Goal: Task Accomplishment & Management: Complete application form

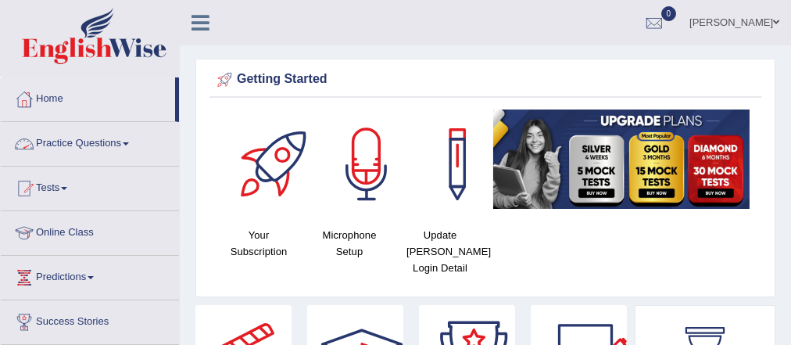
click at [113, 145] on link "Practice Questions" at bounding box center [90, 141] width 178 height 39
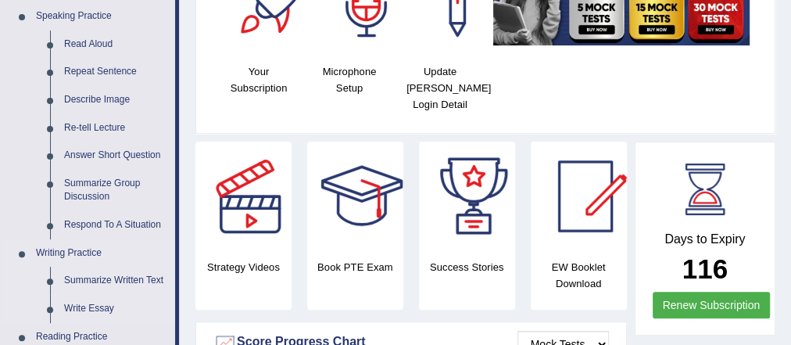
scroll to position [308, 0]
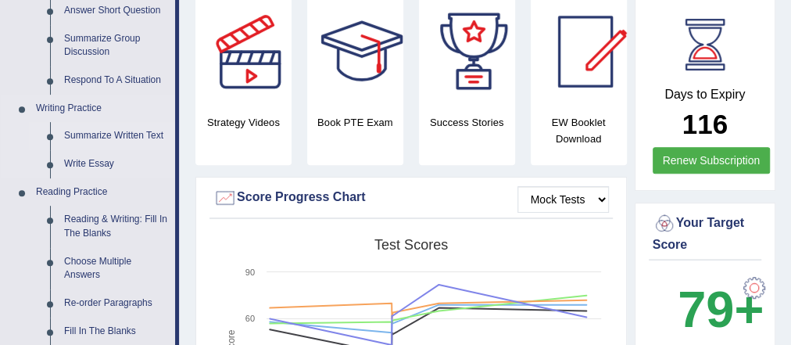
click at [109, 126] on link "Summarize Written Text" at bounding box center [116, 136] width 118 height 28
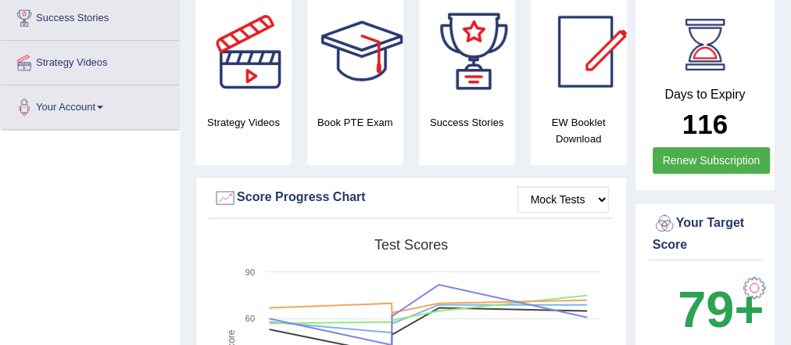
scroll to position [400, 0]
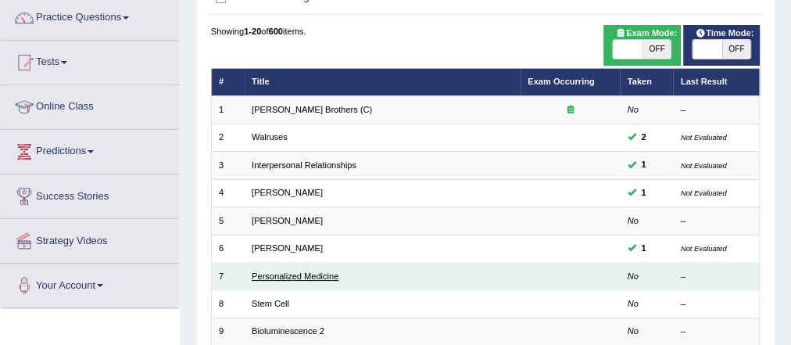
click at [302, 271] on link "Personalized Medicine" at bounding box center [295, 275] width 87 height 9
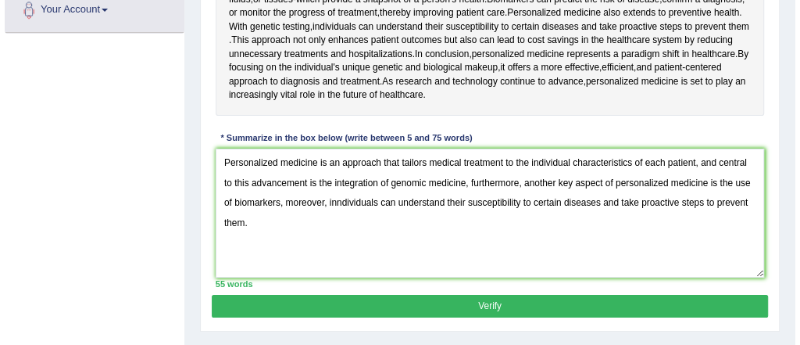
scroll to position [402, 0]
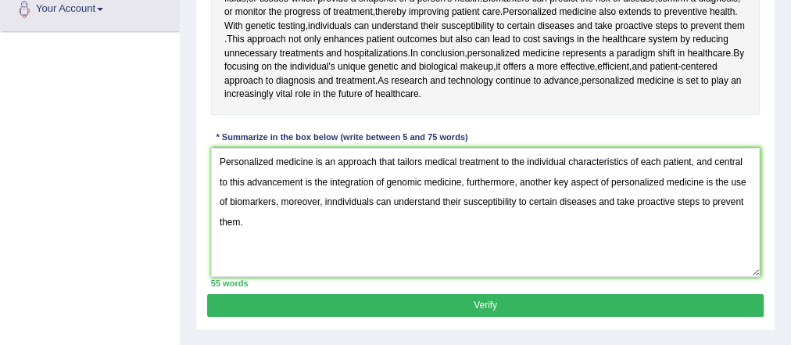
type textarea "Personalized medicine is an approach that tailors medical treatment to the indi…"
click at [488, 299] on button "Verify" at bounding box center [485, 305] width 556 height 23
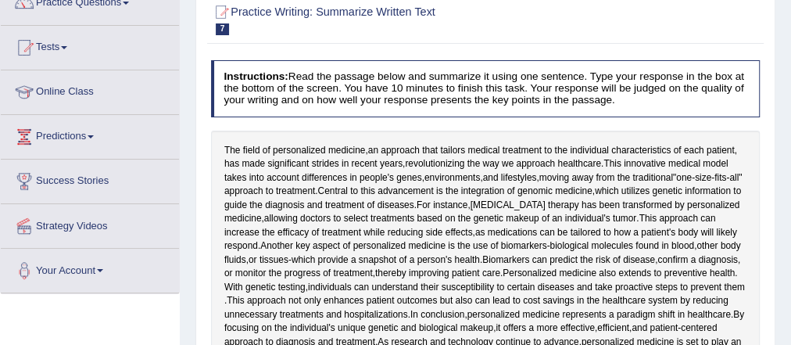
scroll to position [0, 0]
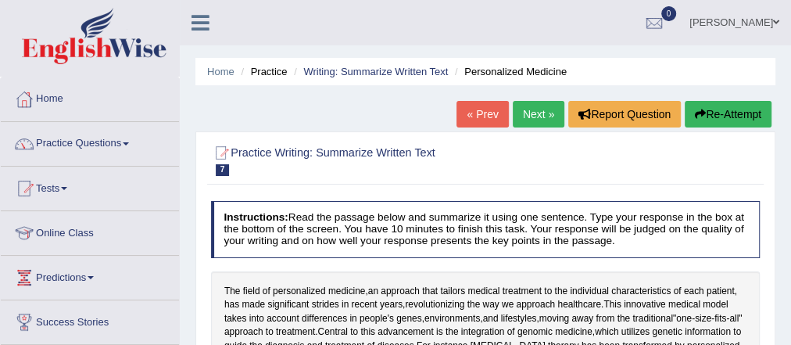
click at [533, 113] on link "Next »" at bounding box center [539, 114] width 52 height 27
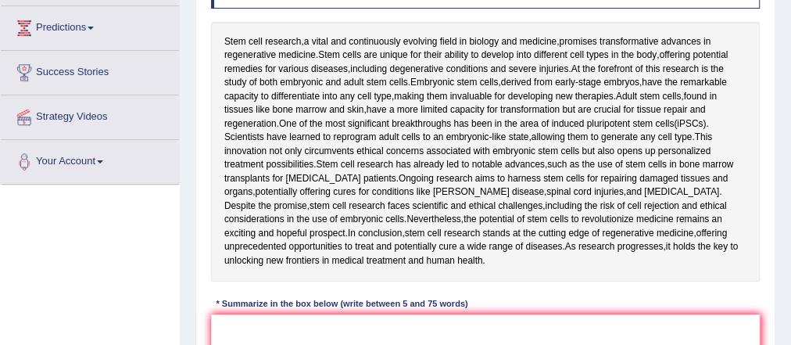
scroll to position [251, 0]
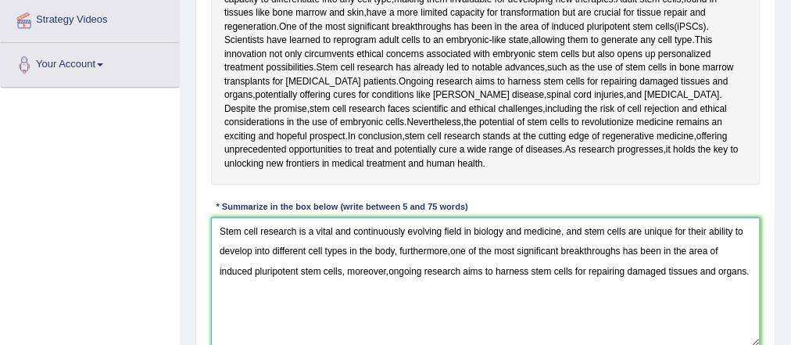
scroll to position [346, 0]
click at [453, 247] on textarea "Stem cell research is a vital and continuously evolving field in biology and me…" at bounding box center [485, 281] width 549 height 129
click at [401, 250] on textarea "Stem cell research is a vital and continuously evolving field in biology and me…" at bounding box center [485, 281] width 549 height 129
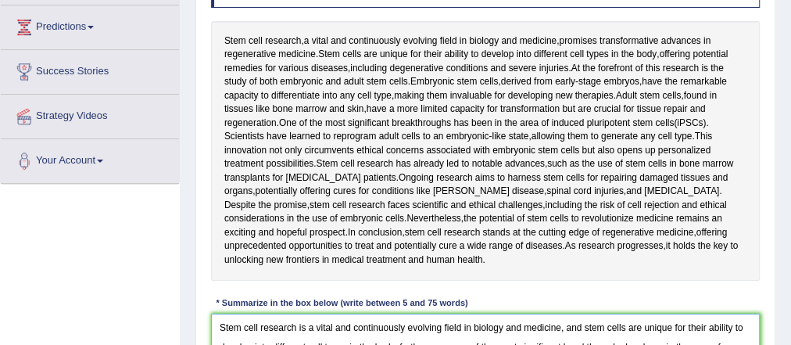
scroll to position [284, 0]
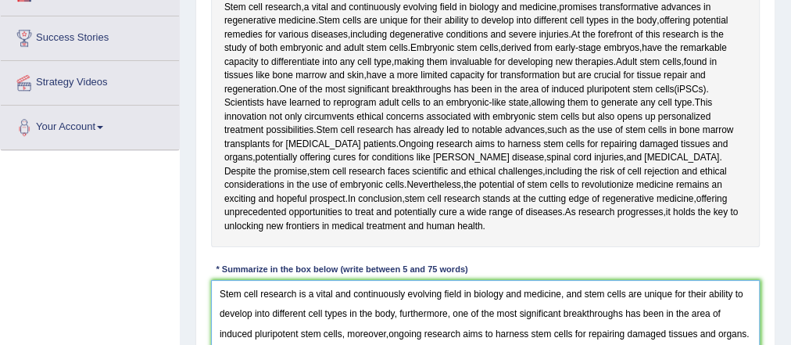
click at [399, 310] on textarea "Stem cell research is a vital and continuously evolving field in biology and me…" at bounding box center [485, 344] width 549 height 129
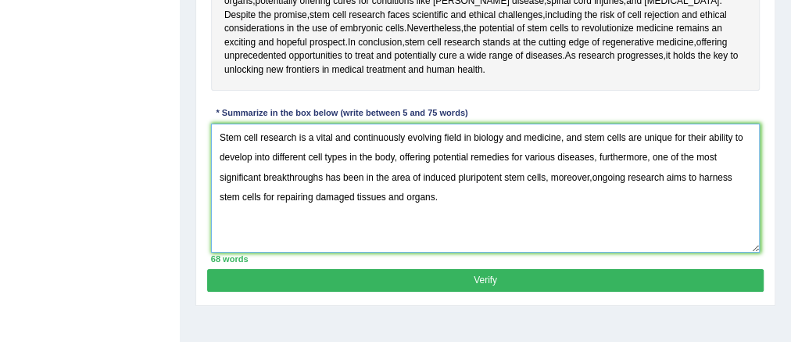
click at [591, 173] on textarea "Stem cell research is a vital and continuously evolving field in biology and me…" at bounding box center [485, 187] width 549 height 129
click at [565, 208] on textarea "Stem cell research is a vital and continuously evolving field in biology and me…" at bounding box center [485, 187] width 549 height 129
type textarea "Stem cell research is a vital and continuously evolving field in biology and me…"
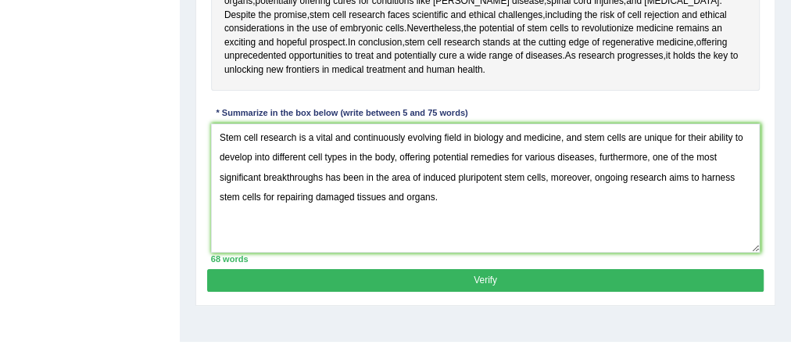
click at [509, 285] on button "Verify" at bounding box center [485, 280] width 556 height 23
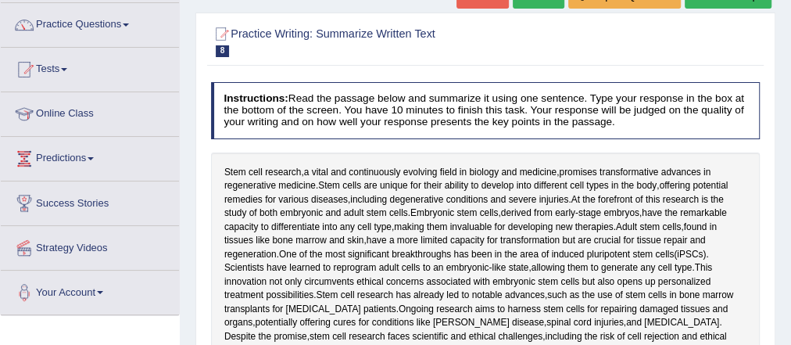
scroll to position [90, 0]
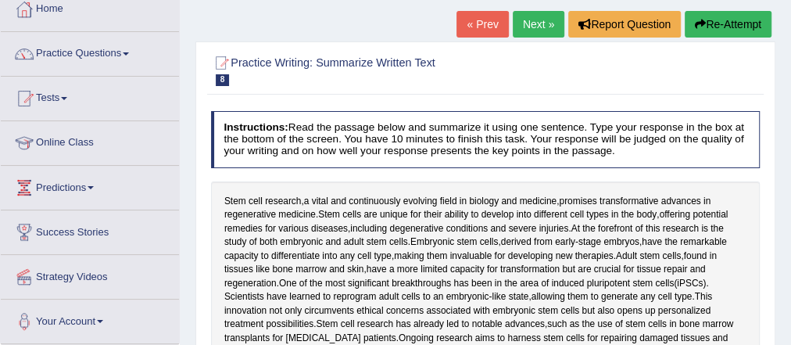
click at [120, 55] on link "Practice Questions" at bounding box center [90, 51] width 178 height 39
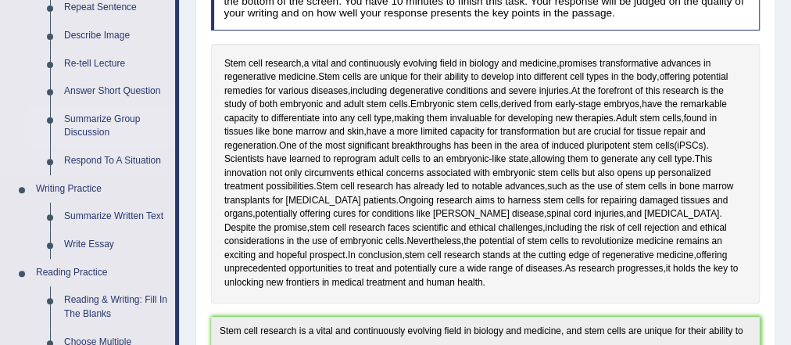
scroll to position [263, 0]
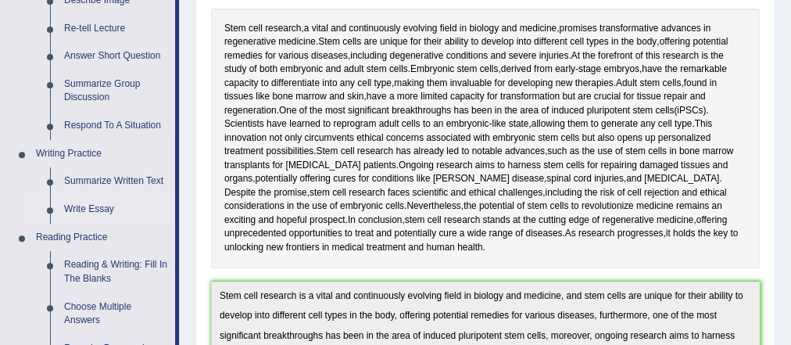
click at [92, 209] on link "Write Essay" at bounding box center [116, 209] width 118 height 28
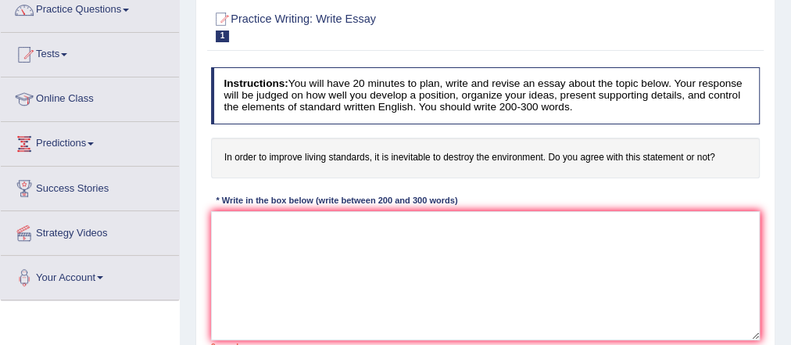
scroll to position [134, 0]
click at [260, 256] on textarea at bounding box center [485, 275] width 549 height 129
paste textarea "ESSAY TEMPLATE The increasing influence of (essay topic) on our lives has ignit…"
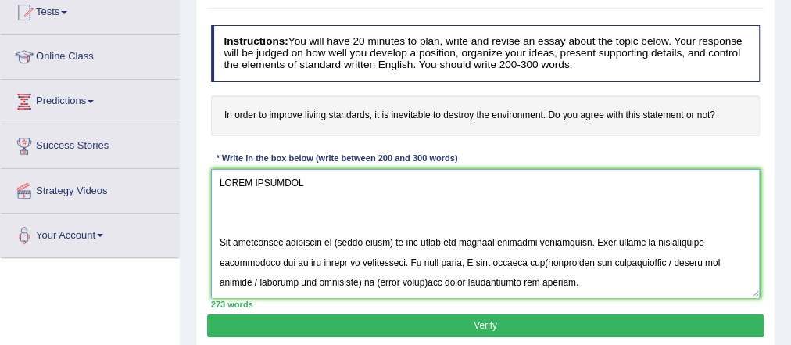
scroll to position [197, 0]
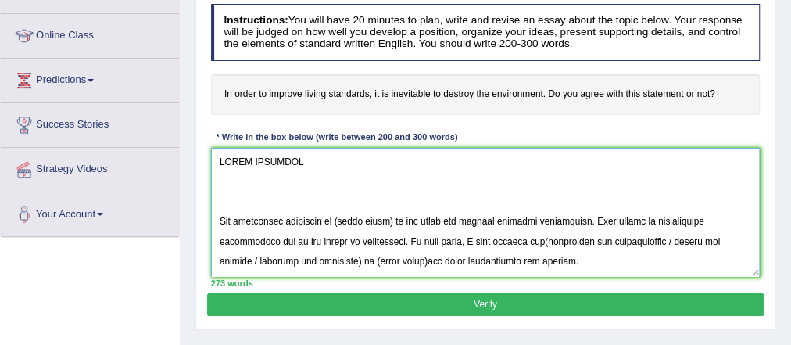
drag, startPoint x: 234, startPoint y: 199, endPoint x: 215, endPoint y: 174, distance: 31.3
click at [215, 174] on textarea at bounding box center [485, 212] width 549 height 129
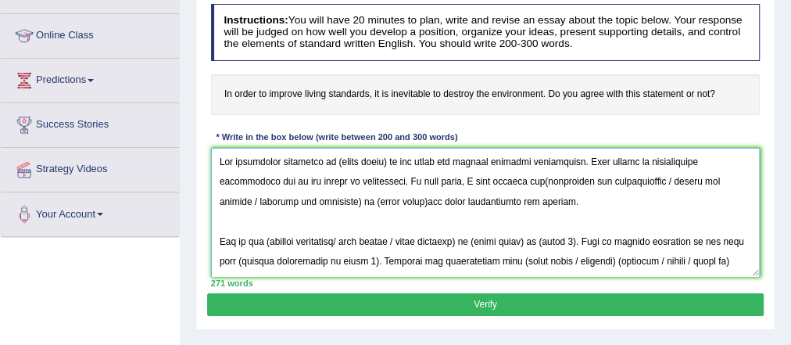
click at [219, 208] on textarea at bounding box center [485, 212] width 549 height 129
click at [220, 220] on textarea at bounding box center [485, 212] width 549 height 129
drag, startPoint x: 382, startPoint y: 160, endPoint x: 335, endPoint y: 160, distance: 46.9
click at [335, 160] on textarea at bounding box center [485, 212] width 549 height 129
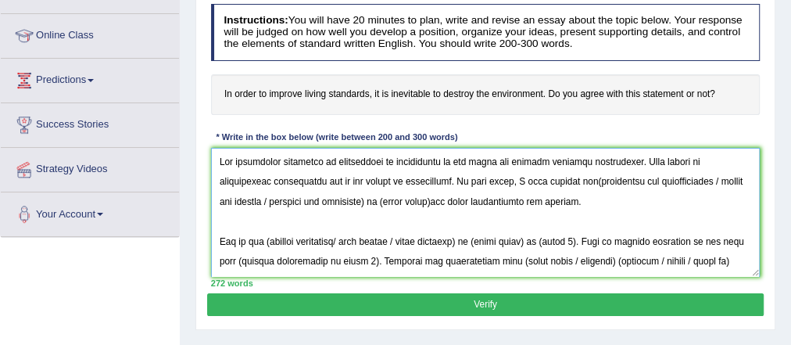
click at [574, 178] on textarea at bounding box center [485, 212] width 549 height 129
drag, startPoint x: 703, startPoint y: 180, endPoint x: 370, endPoint y: 200, distance: 334.4
click at [370, 200] on textarea at bounding box center [485, 212] width 549 height 129
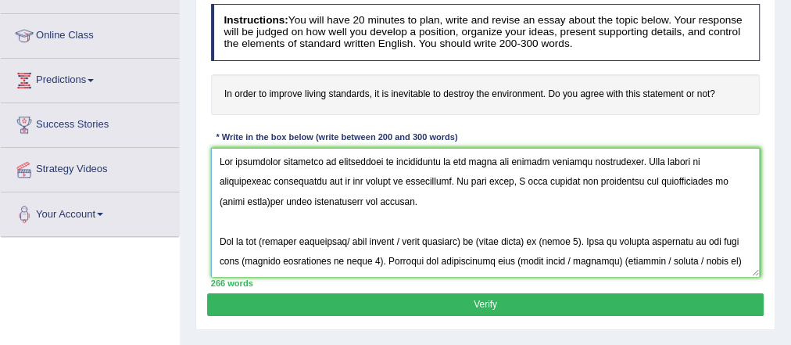
drag, startPoint x: 242, startPoint y: 206, endPoint x: 714, endPoint y: 180, distance: 473.6
click at [714, 180] on textarea at bounding box center [485, 212] width 549 height 129
click at [273, 242] on textarea at bounding box center [485, 212] width 549 height 129
drag, startPoint x: 479, startPoint y: 238, endPoint x: 347, endPoint y: 248, distance: 132.4
click at [347, 248] on textarea at bounding box center [485, 212] width 549 height 129
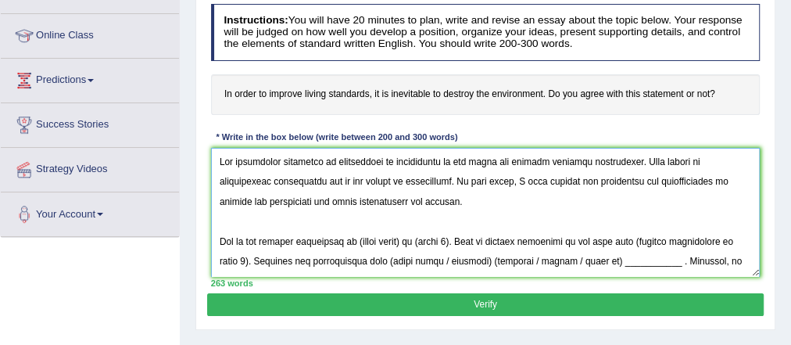
drag, startPoint x: 410, startPoint y: 241, endPoint x: 363, endPoint y: 241, distance: 46.9
click at [363, 241] on textarea at bounding box center [485, 212] width 549 height 129
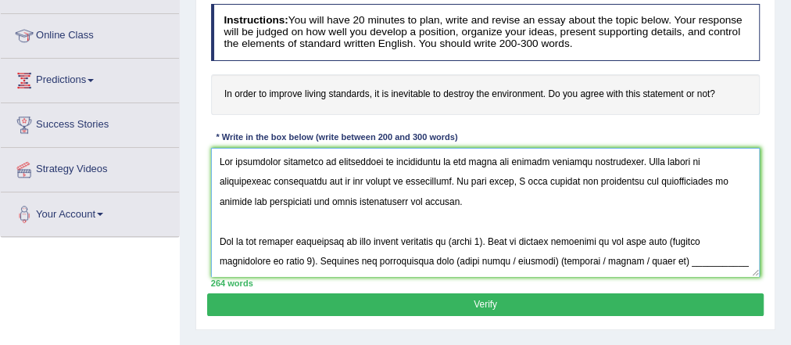
drag, startPoint x: 493, startPoint y: 237, endPoint x: 453, endPoint y: 238, distance: 40.7
click at [453, 238] on textarea at bounding box center [485, 212] width 549 height 129
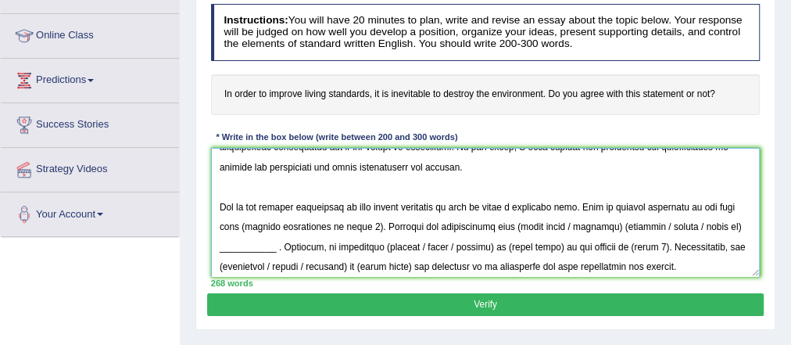
scroll to position [42, 0]
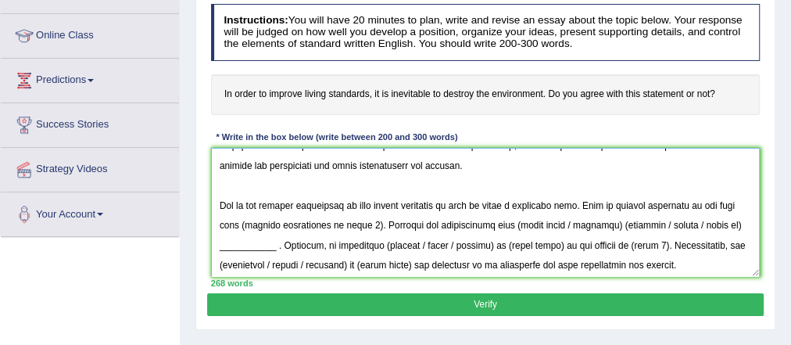
drag, startPoint x: 346, startPoint y: 222, endPoint x: 217, endPoint y: 226, distance: 129.8
click at [217, 226] on textarea at bounding box center [485, 212] width 549 height 129
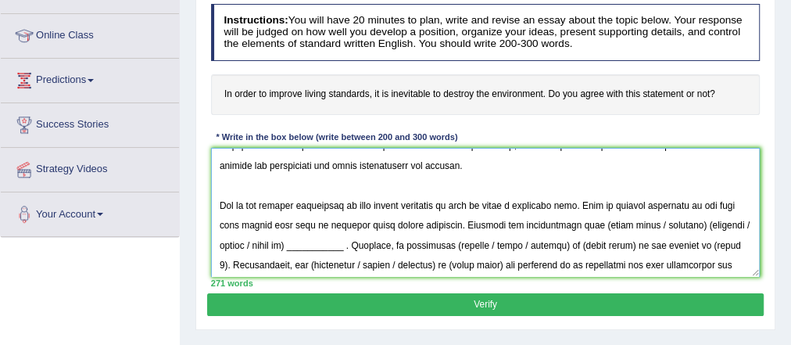
drag, startPoint x: 570, startPoint y: 220, endPoint x: 667, endPoint y: 222, distance: 97.7
click at [667, 222] on textarea at bounding box center [485, 212] width 549 height 129
click at [625, 225] on textarea at bounding box center [485, 212] width 549 height 129
drag, startPoint x: 696, startPoint y: 226, endPoint x: 675, endPoint y: 227, distance: 20.3
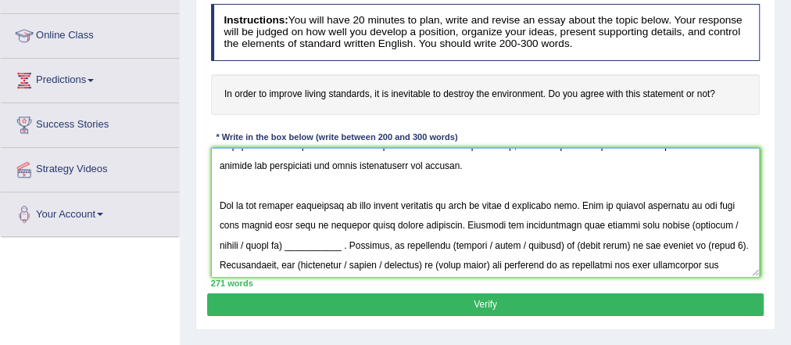
click at [675, 227] on textarea at bounding box center [485, 212] width 549 height 129
drag, startPoint x: 709, startPoint y: 223, endPoint x: 650, endPoint y: 228, distance: 59.7
click at [650, 228] on textarea at bounding box center [485, 212] width 549 height 129
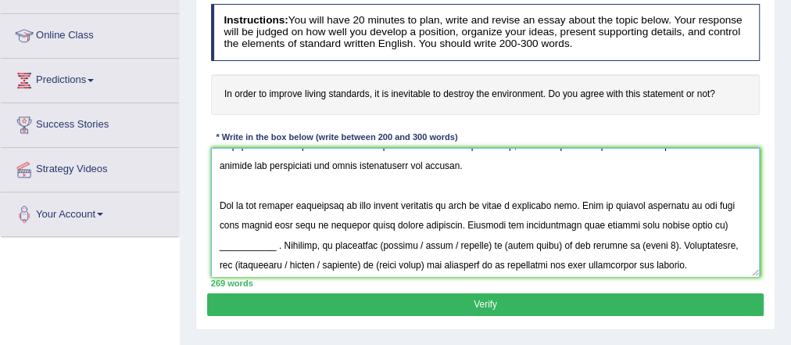
click at [703, 221] on textarea at bounding box center [485, 212] width 549 height 129
click at [696, 221] on textarea at bounding box center [485, 212] width 549 height 129
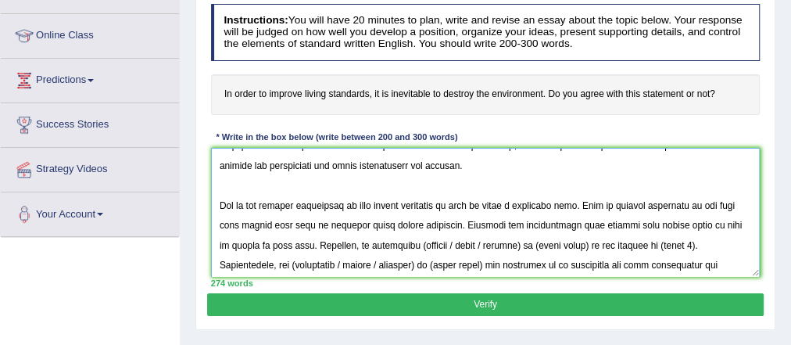
drag, startPoint x: 477, startPoint y: 241, endPoint x: 403, endPoint y: 243, distance: 73.5
click at [403, 243] on textarea at bounding box center [485, 212] width 549 height 129
click at [438, 238] on textarea at bounding box center [485, 212] width 549 height 129
drag, startPoint x: 503, startPoint y: 244, endPoint x: 453, endPoint y: 241, distance: 50.9
click at [453, 241] on textarea at bounding box center [485, 212] width 549 height 129
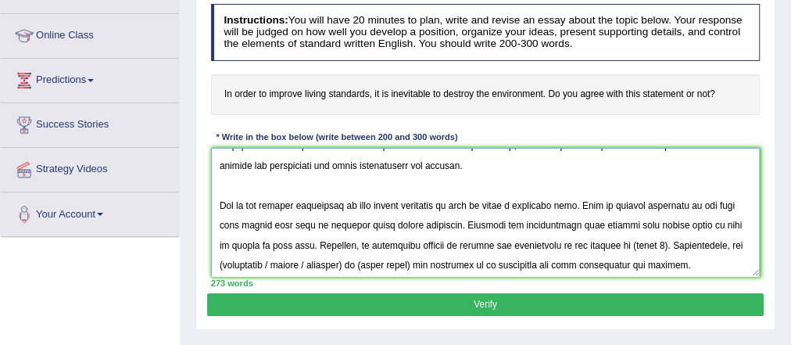
drag, startPoint x: 650, startPoint y: 246, endPoint x: 613, endPoint y: 242, distance: 37.7
click at [613, 242] on textarea at bounding box center [485, 212] width 549 height 129
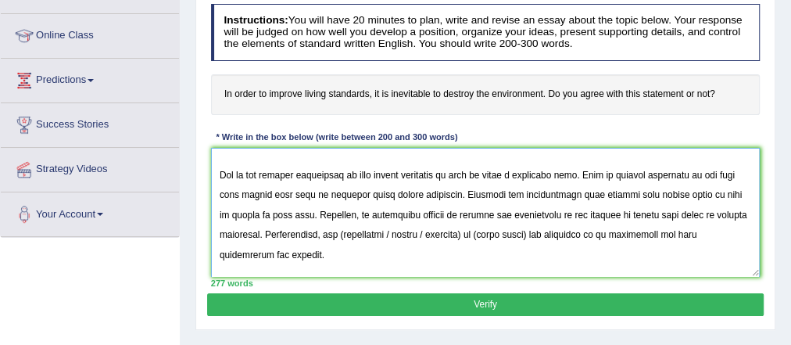
click at [555, 208] on textarea at bounding box center [485, 212] width 549 height 129
click at [339, 240] on textarea at bounding box center [485, 212] width 549 height 129
drag, startPoint x: 439, startPoint y: 230, endPoint x: 342, endPoint y: 234, distance: 97.0
click at [342, 234] on textarea at bounding box center [485, 212] width 549 height 129
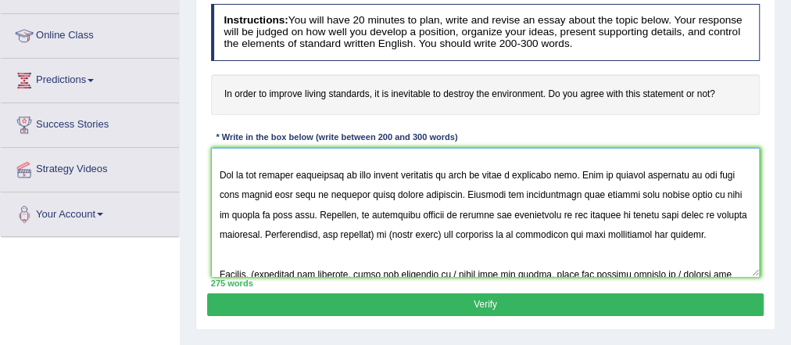
drag, startPoint x: 397, startPoint y: 232, endPoint x: 383, endPoint y: 231, distance: 14.1
click at [383, 231] on textarea at bounding box center [485, 212] width 549 height 129
drag, startPoint x: 466, startPoint y: 232, endPoint x: 412, endPoint y: 231, distance: 54.0
click at [412, 231] on textarea at bounding box center [485, 212] width 549 height 129
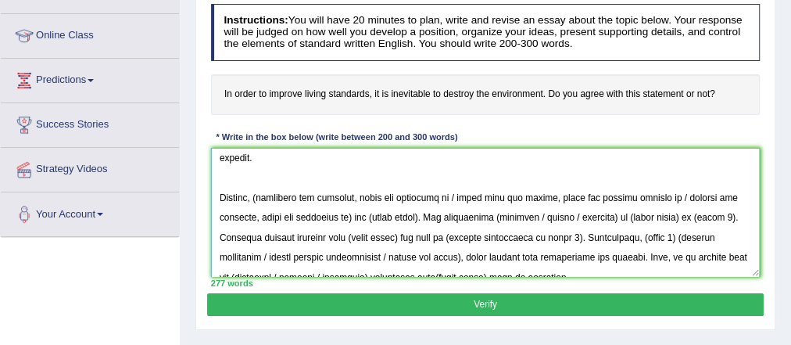
scroll to position [192, 0]
drag, startPoint x: 256, startPoint y: 191, endPoint x: 672, endPoint y: 194, distance: 415.8
click at [672, 194] on textarea at bounding box center [485, 212] width 549 height 129
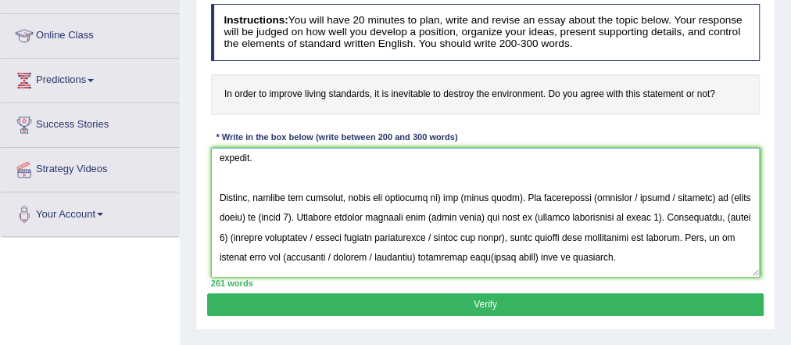
drag, startPoint x: 441, startPoint y: 197, endPoint x: 458, endPoint y: 196, distance: 17.2
click at [458, 196] on textarea at bounding box center [485, 212] width 549 height 129
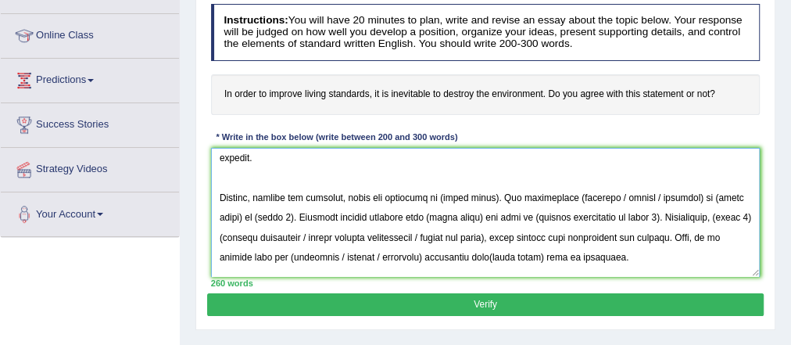
drag, startPoint x: 492, startPoint y: 197, endPoint x: 435, endPoint y: 199, distance: 57.1
click at [435, 199] on textarea at bounding box center [485, 212] width 549 height 129
click at [496, 198] on textarea at bounding box center [485, 212] width 549 height 129
drag, startPoint x: 496, startPoint y: 198, endPoint x: 439, endPoint y: 192, distance: 57.3
click at [439, 192] on textarea at bounding box center [485, 212] width 549 height 129
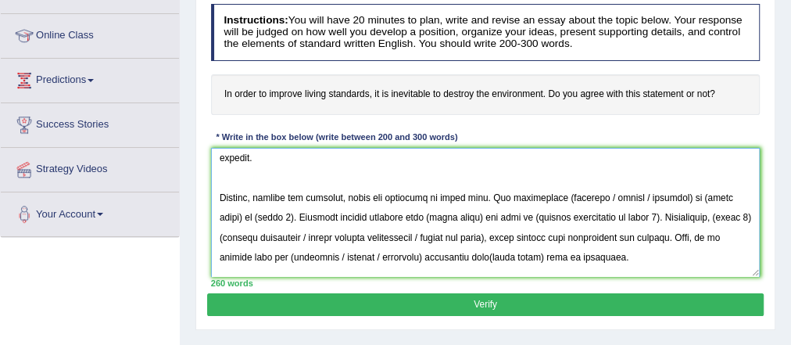
drag, startPoint x: 635, startPoint y: 194, endPoint x: 546, endPoint y: 191, distance: 88.4
click at [546, 191] on textarea at bounding box center [485, 212] width 549 height 129
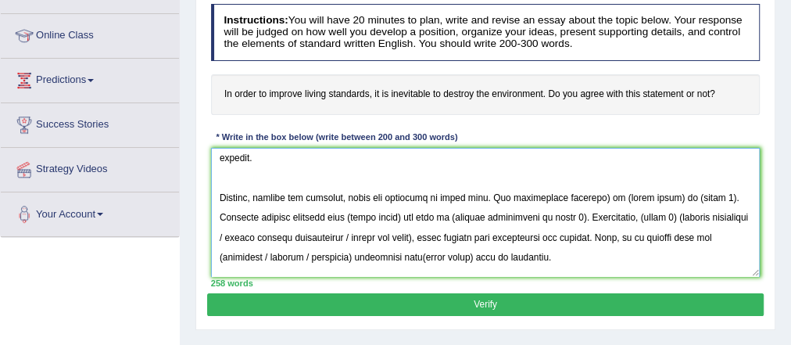
drag, startPoint x: 600, startPoint y: 192, endPoint x: 582, endPoint y: 193, distance: 18.0
click at [582, 193] on textarea at bounding box center [485, 212] width 549 height 129
drag, startPoint x: 648, startPoint y: 198, endPoint x: 596, endPoint y: 193, distance: 51.8
click at [596, 193] on textarea at bounding box center [485, 212] width 549 height 129
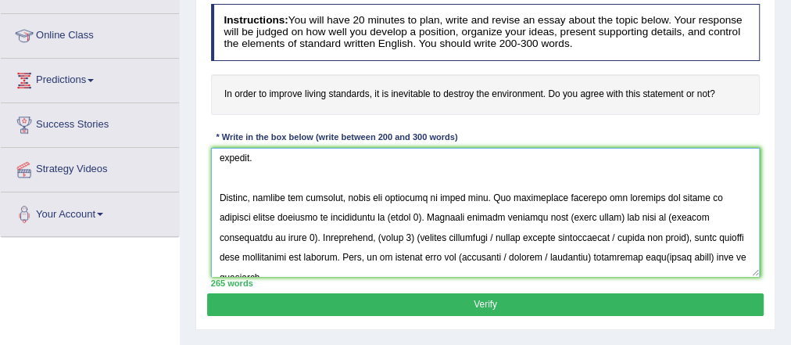
drag, startPoint x: 392, startPoint y: 216, endPoint x: 360, endPoint y: 213, distance: 33.0
click at [360, 213] on textarea at bounding box center [485, 212] width 549 height 129
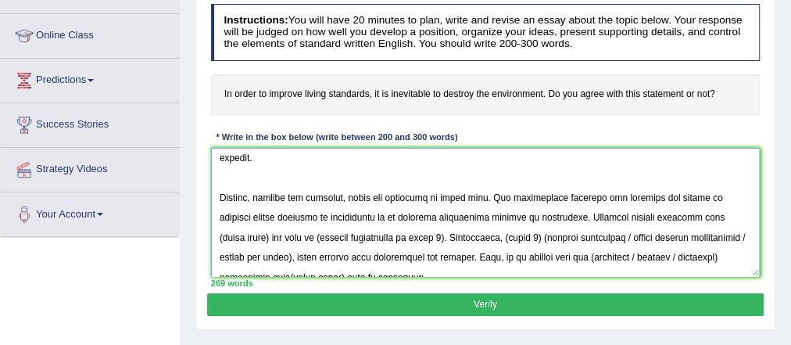
drag, startPoint x: 685, startPoint y: 217, endPoint x: 742, endPoint y: 211, distance: 56.5
click at [742, 212] on textarea at bounding box center [485, 212] width 549 height 129
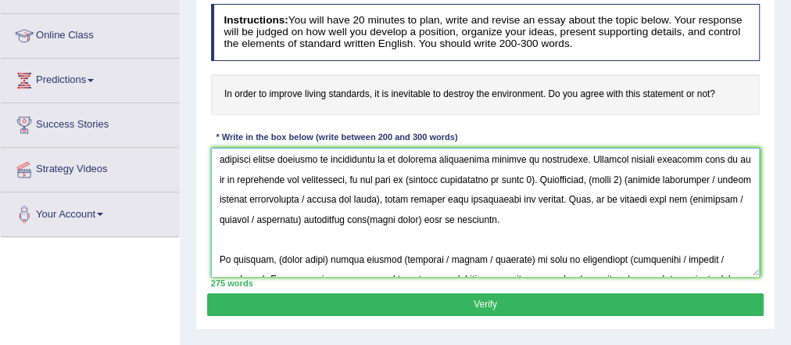
scroll to position [262, 0]
drag, startPoint x: 520, startPoint y: 179, endPoint x: 391, endPoint y: 181, distance: 129.0
click at [391, 181] on textarea at bounding box center [485, 212] width 549 height 129
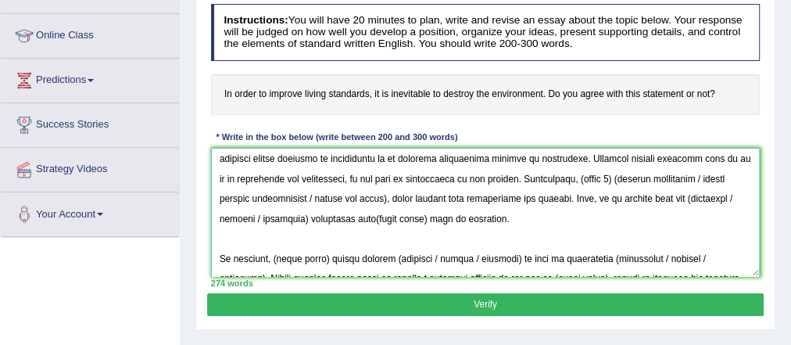
drag, startPoint x: 594, startPoint y: 177, endPoint x: 559, endPoint y: 169, distance: 36.0
click at [559, 169] on textarea at bounding box center [485, 212] width 549 height 129
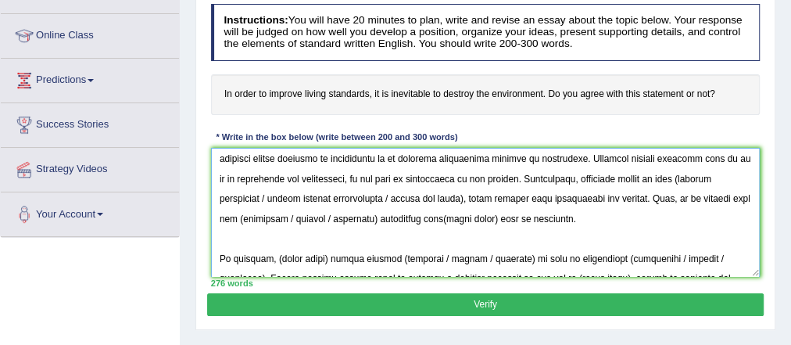
drag, startPoint x: 667, startPoint y: 177, endPoint x: 272, endPoint y: 199, distance: 396.1
click at [272, 199] on textarea at bounding box center [485, 212] width 549 height 129
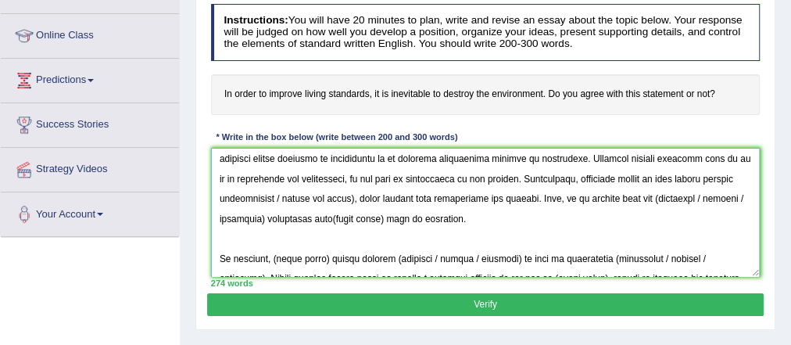
drag, startPoint x: 355, startPoint y: 197, endPoint x: 282, endPoint y: 198, distance: 72.7
click at [282, 198] on textarea at bounding box center [485, 212] width 549 height 129
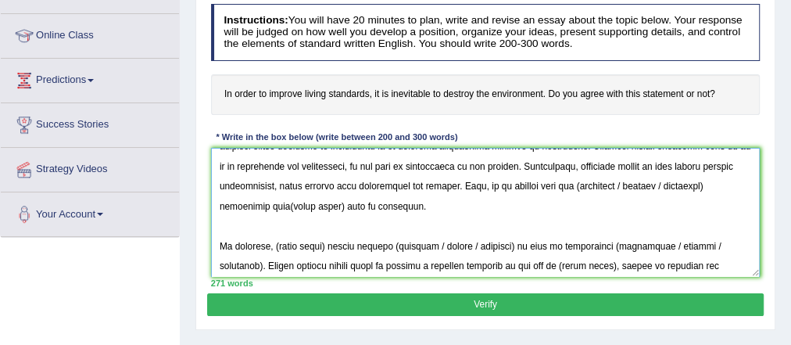
scroll to position [276, 0]
click at [574, 189] on textarea at bounding box center [485, 212] width 549 height 129
drag, startPoint x: 703, startPoint y: 185, endPoint x: 618, endPoint y: 188, distance: 84.4
click at [618, 188] on textarea at bounding box center [485, 212] width 549 height 129
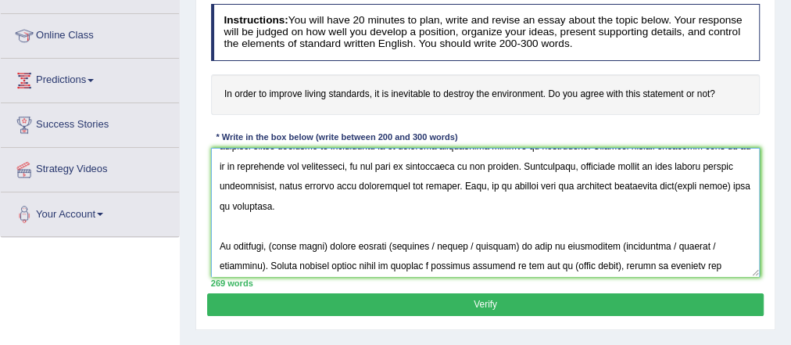
drag, startPoint x: 734, startPoint y: 188, endPoint x: 684, endPoint y: 188, distance: 50.0
click at [684, 188] on textarea at bounding box center [485, 212] width 549 height 129
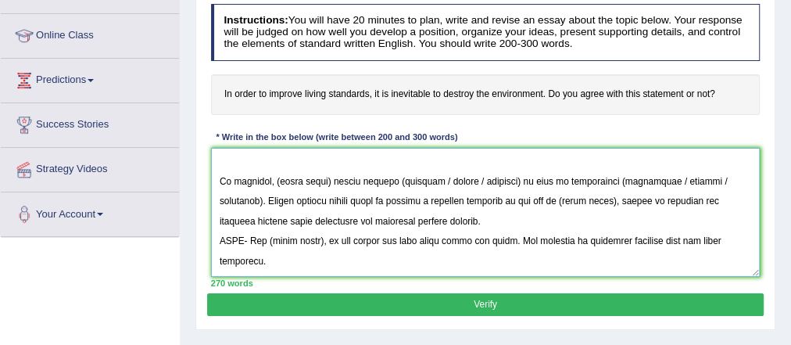
scroll to position [359, 0]
drag, startPoint x: 300, startPoint y: 258, endPoint x: 215, endPoint y: 232, distance: 89.0
click at [215, 232] on textarea at bounding box center [485, 212] width 549 height 129
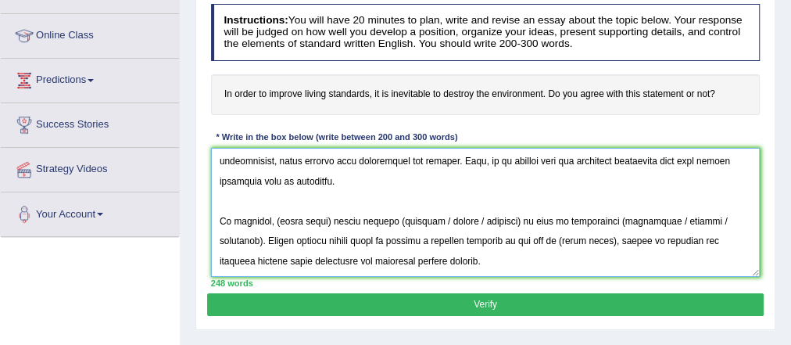
scroll to position [351, 0]
drag, startPoint x: 327, startPoint y: 181, endPoint x: 275, endPoint y: 174, distance: 52.9
click at [275, 174] on textarea at bounding box center [485, 212] width 549 height 129
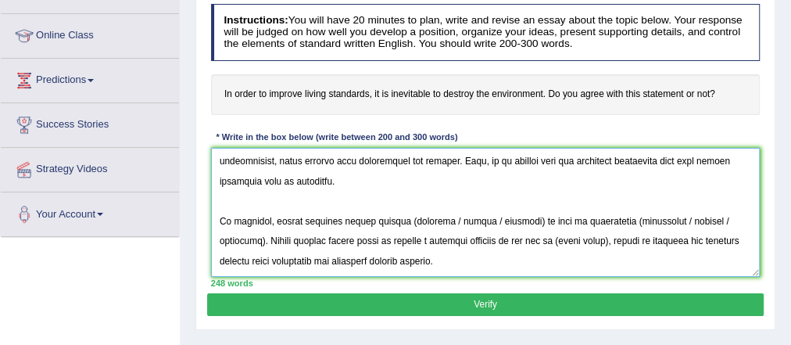
click at [397, 181] on textarea at bounding box center [485, 212] width 549 height 129
drag, startPoint x: 514, startPoint y: 179, endPoint x: 428, endPoint y: 178, distance: 86.8
click at [428, 178] on textarea at bounding box center [485, 212] width 549 height 129
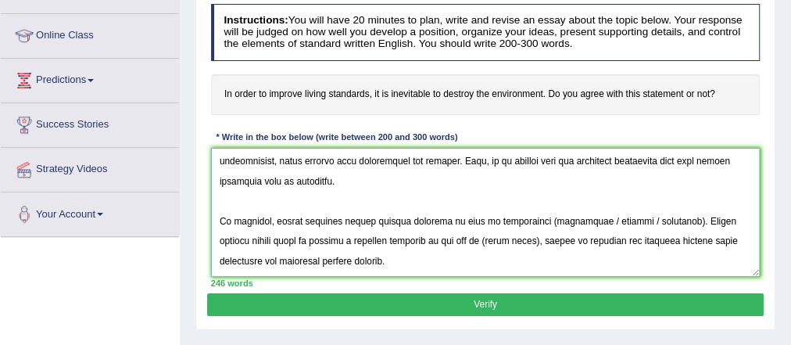
drag, startPoint x: 651, startPoint y: 180, endPoint x: 567, endPoint y: 170, distance: 84.2
click at [567, 170] on textarea at bounding box center [485, 212] width 549 height 129
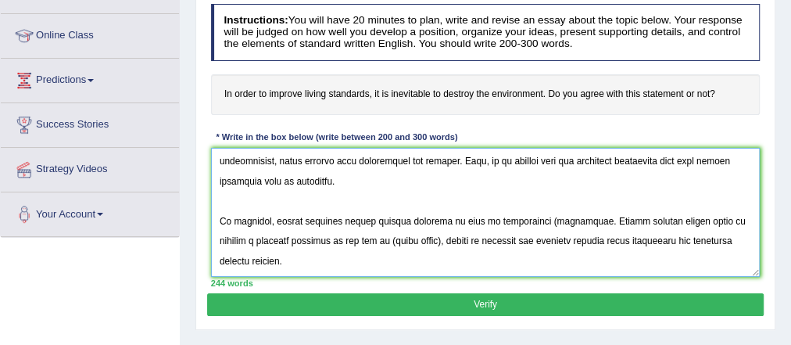
click at [518, 180] on textarea at bounding box center [485, 212] width 549 height 129
drag, startPoint x: 409, startPoint y: 199, endPoint x: 353, endPoint y: 195, distance: 55.6
click at [353, 195] on textarea at bounding box center [485, 212] width 549 height 129
click at [338, 197] on textarea at bounding box center [485, 212] width 549 height 129
drag, startPoint x: 312, startPoint y: 197, endPoint x: 409, endPoint y: 201, distance: 97.0
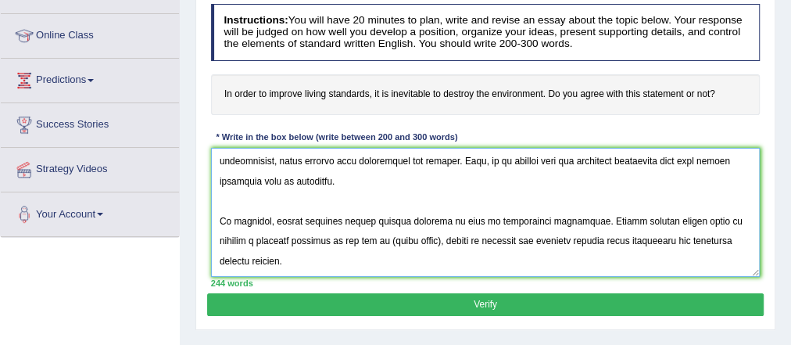
click at [409, 201] on textarea at bounding box center [485, 212] width 549 height 129
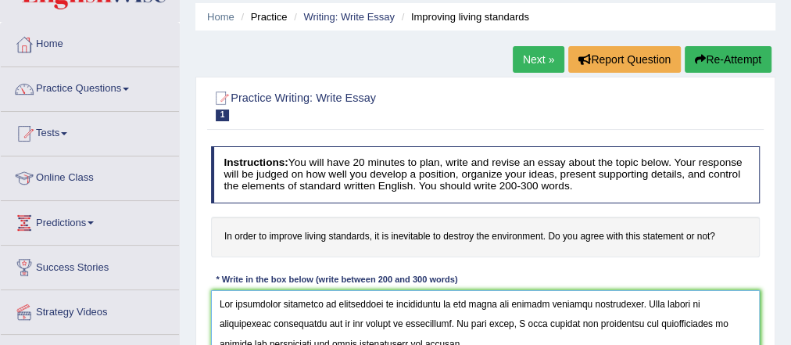
scroll to position [49, 0]
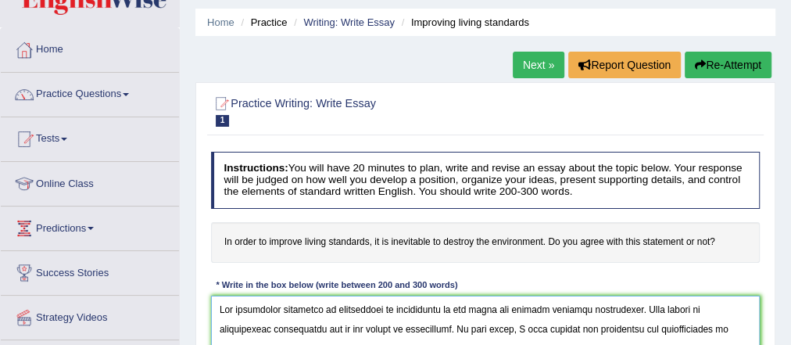
type textarea "The increasing influence of destruction of environment on our lives has ignited…"
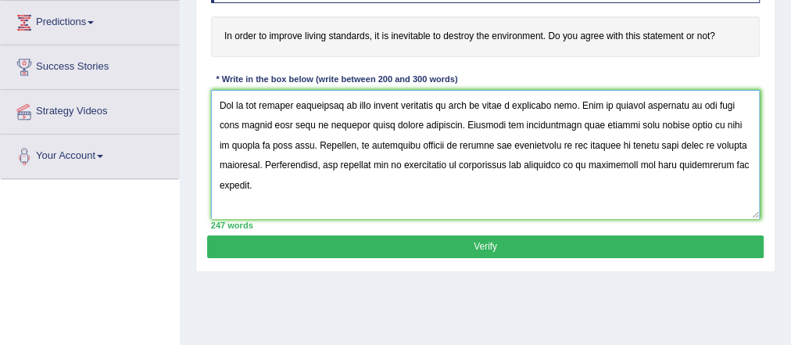
scroll to position [94, 0]
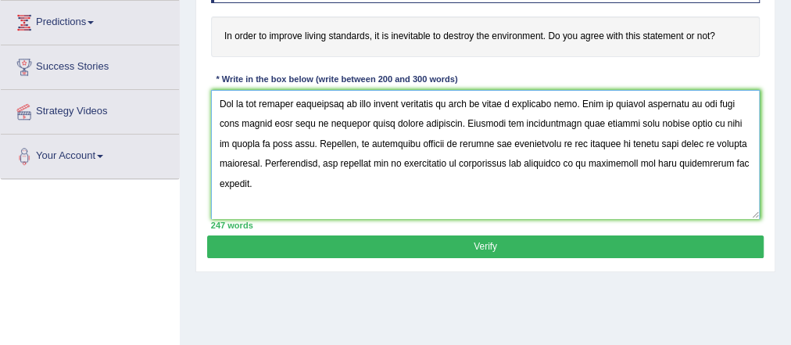
drag, startPoint x: 567, startPoint y: 100, endPoint x: 429, endPoint y: 125, distance: 140.6
click at [429, 125] on textarea at bounding box center [485, 154] width 549 height 129
click at [460, 148] on textarea at bounding box center [485, 154] width 549 height 129
drag, startPoint x: 433, startPoint y: 120, endPoint x: 303, endPoint y: 144, distance: 132.0
click at [303, 144] on textarea at bounding box center [485, 154] width 549 height 129
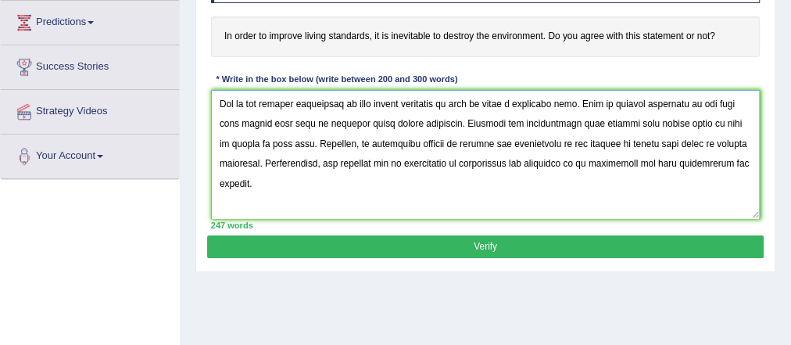
click at [498, 148] on textarea at bounding box center [485, 154] width 549 height 129
click at [645, 173] on textarea at bounding box center [485, 154] width 549 height 129
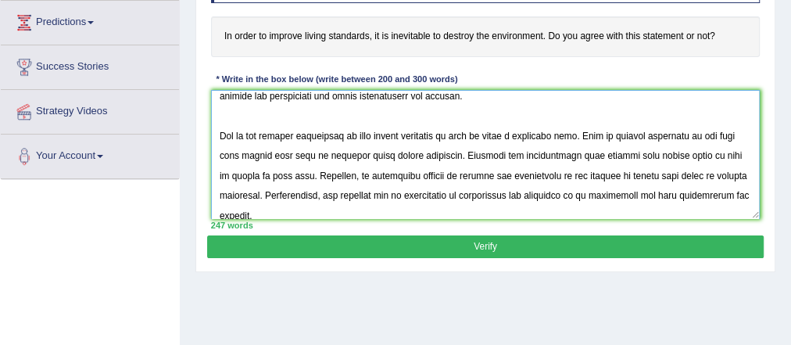
scroll to position [176, 0]
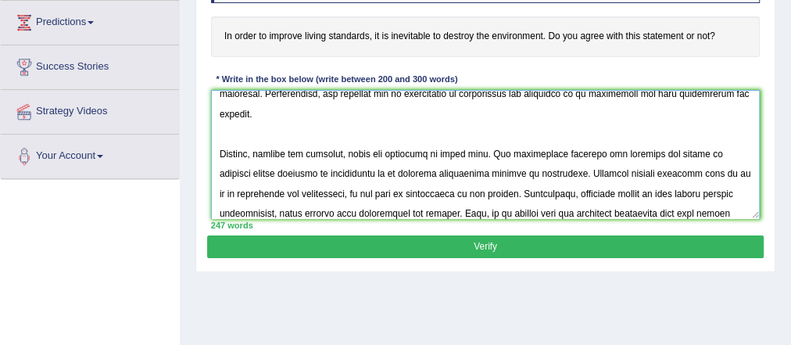
click at [324, 149] on textarea at bounding box center [485, 154] width 549 height 129
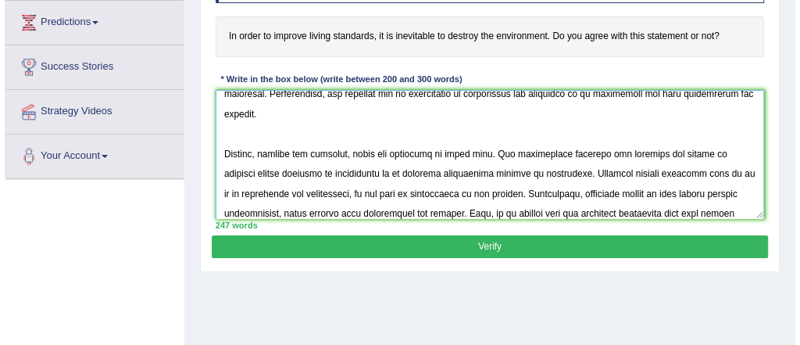
scroll to position [0, 0]
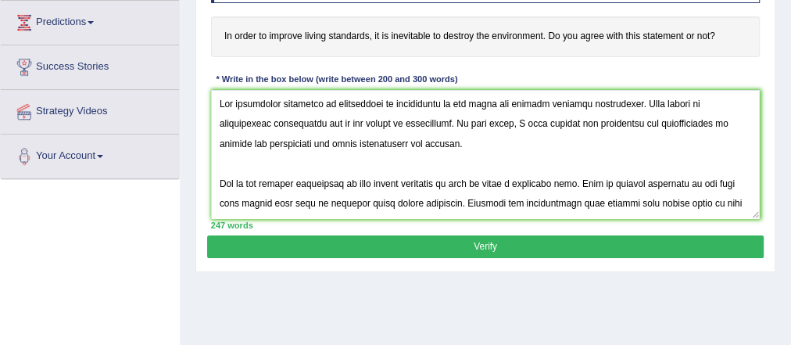
click at [481, 237] on button "Verify" at bounding box center [485, 246] width 556 height 23
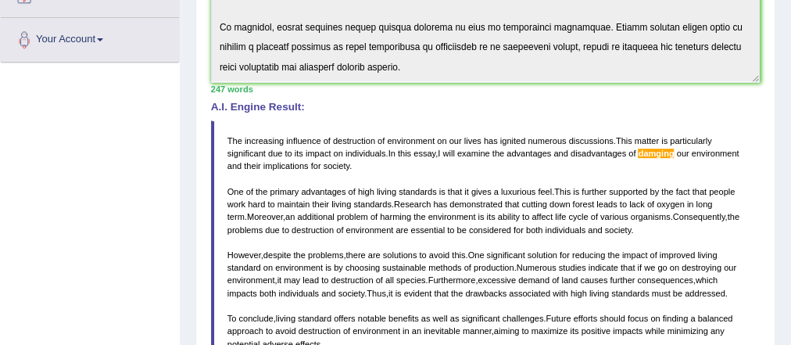
scroll to position [478, 0]
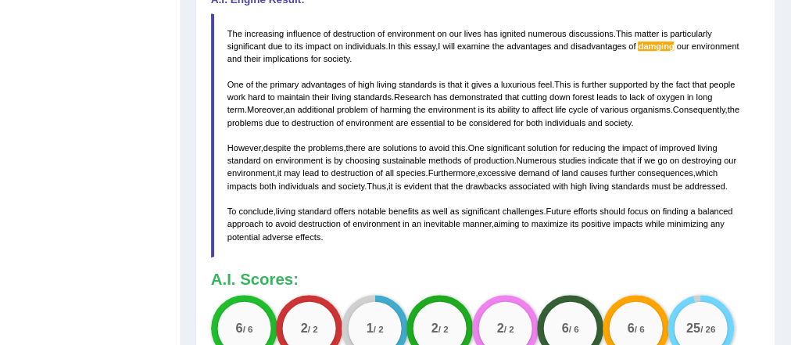
click at [388, 138] on blockquote "The increasing influence of destruction of environment on our lives has ignited…" at bounding box center [485, 135] width 549 height 244
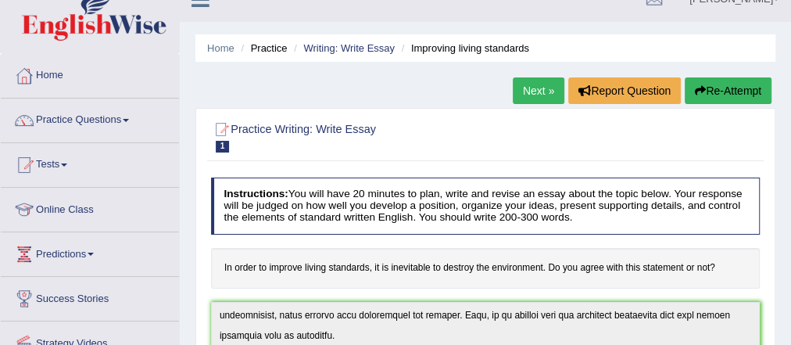
scroll to position [21, 0]
